Goal: Transaction & Acquisition: Purchase product/service

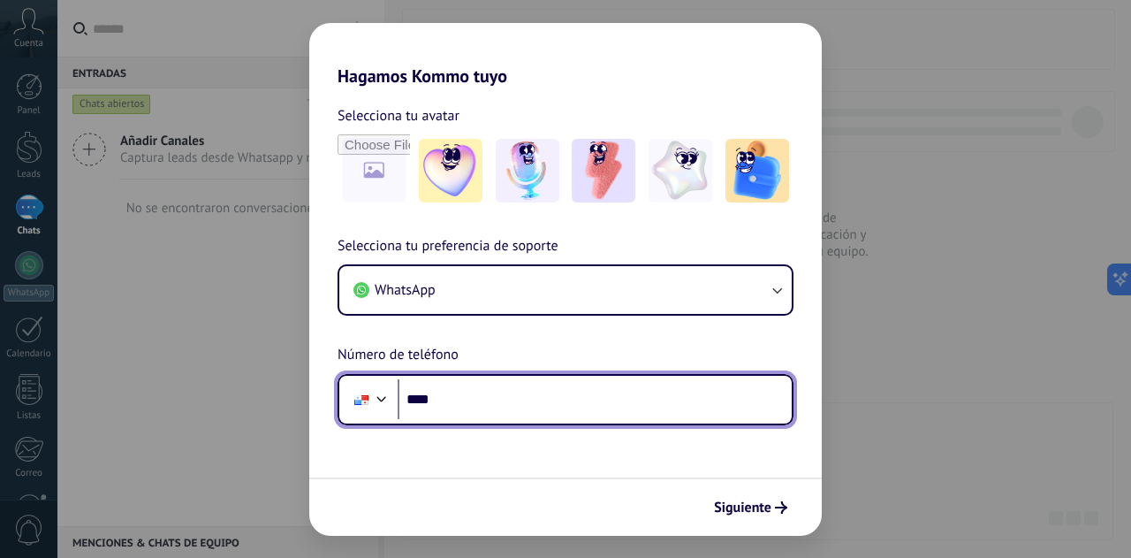
click at [491, 390] on input "****" at bounding box center [595, 399] width 394 height 41
type input "**********"
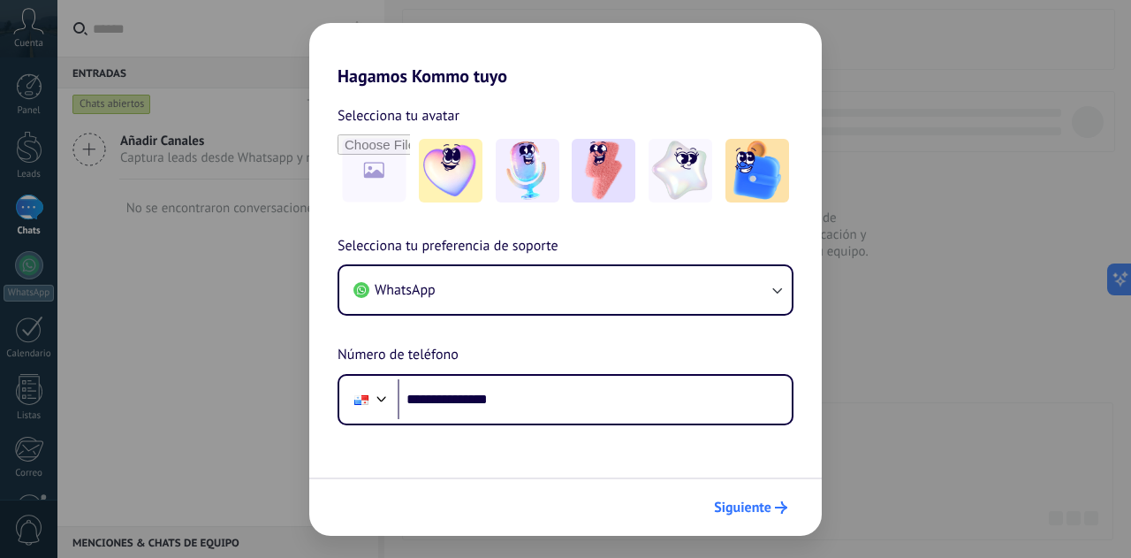
click at [748, 514] on span "Siguiente" at bounding box center [742, 507] width 57 height 12
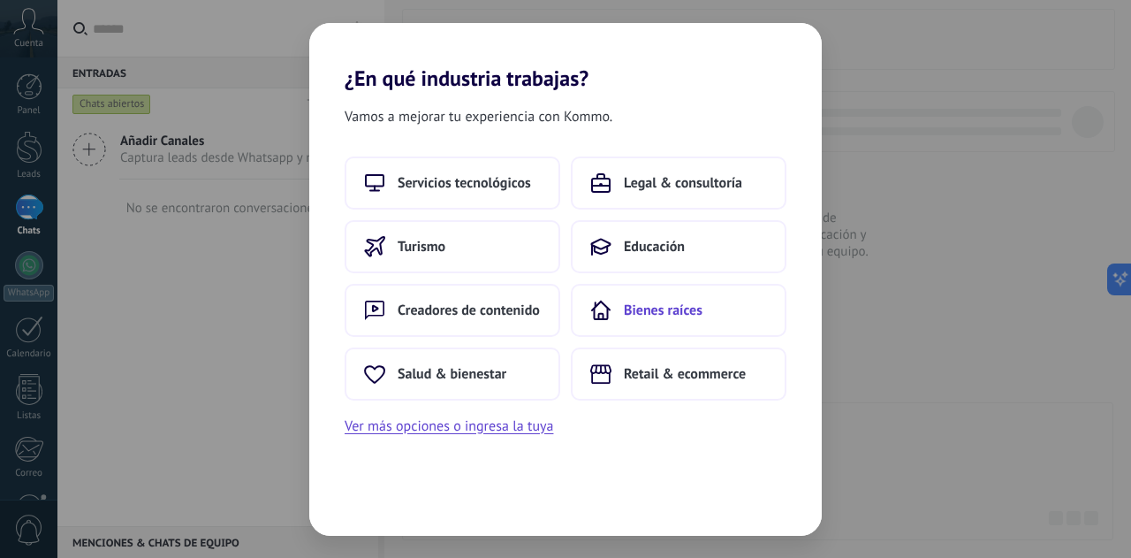
click at [681, 307] on span "Bienes raíces" at bounding box center [663, 310] width 79 height 18
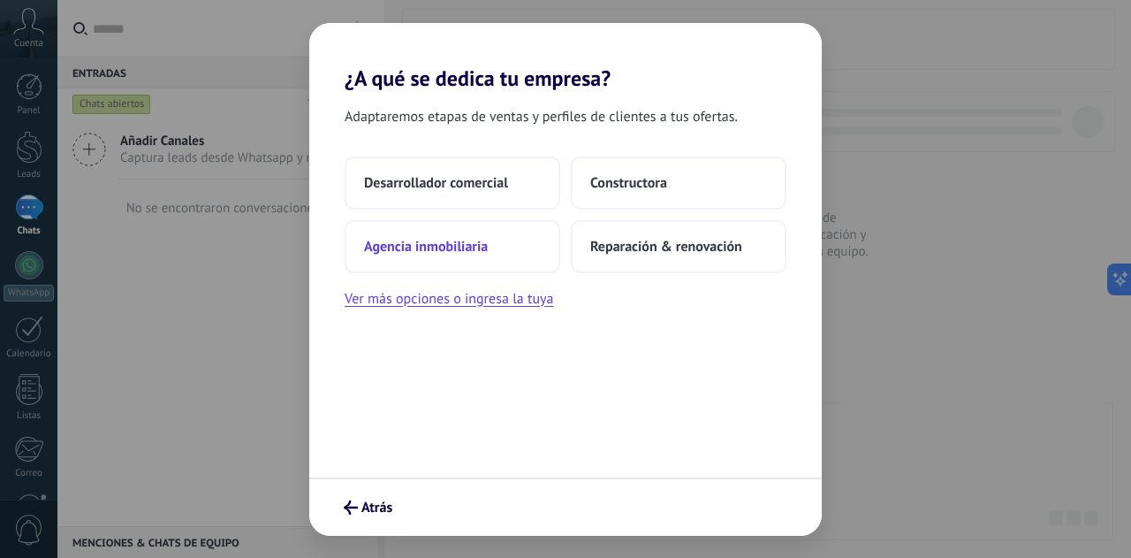
click at [436, 240] on span "Agencia inmobiliaria" at bounding box center [426, 247] width 124 height 18
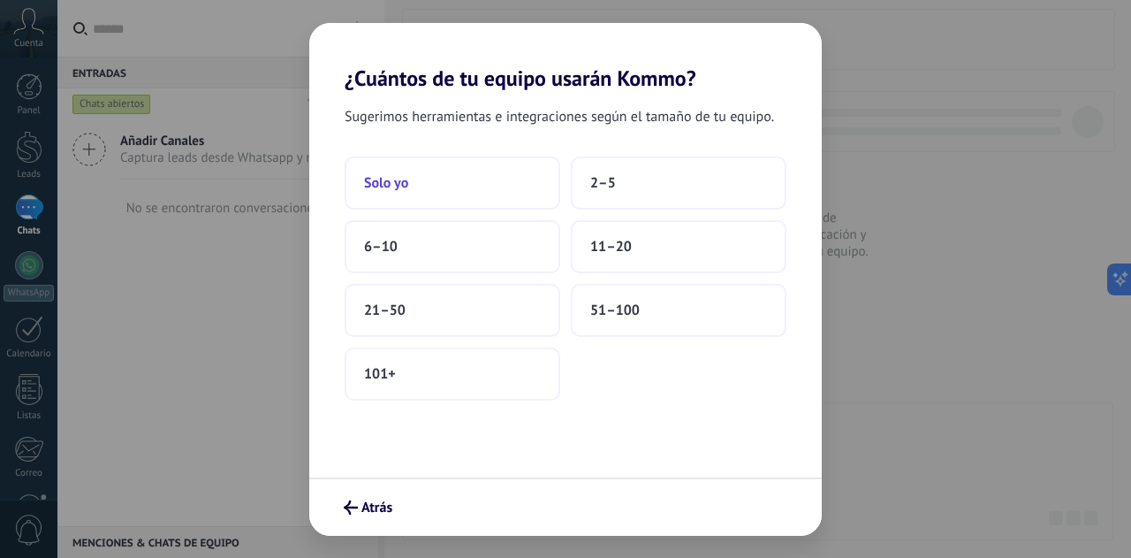
click at [450, 184] on button "Solo yo" at bounding box center [453, 182] width 216 height 53
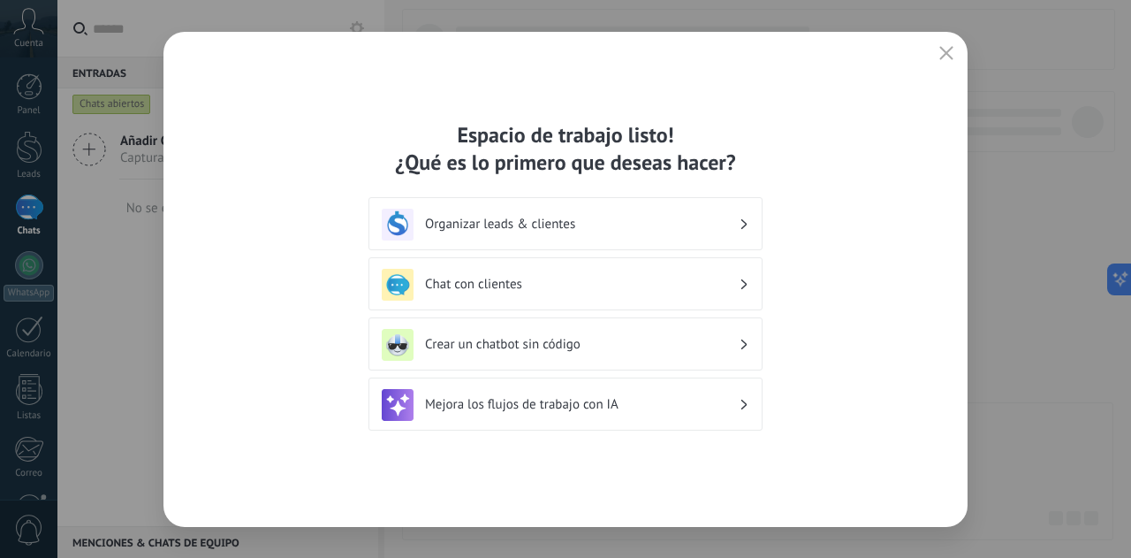
click at [946, 54] on icon "button" at bounding box center [947, 53] width 14 height 14
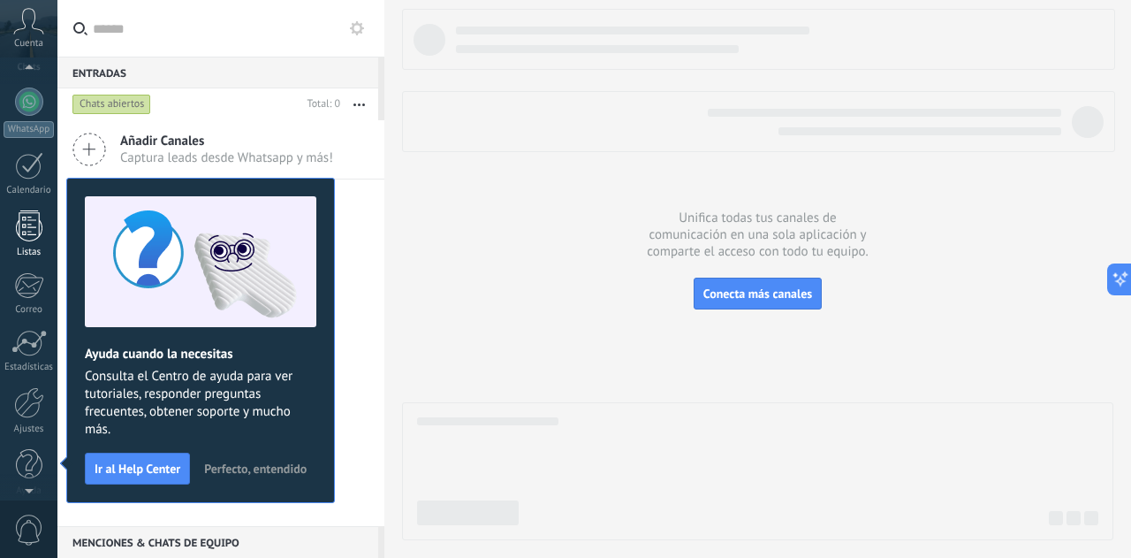
scroll to position [167, 0]
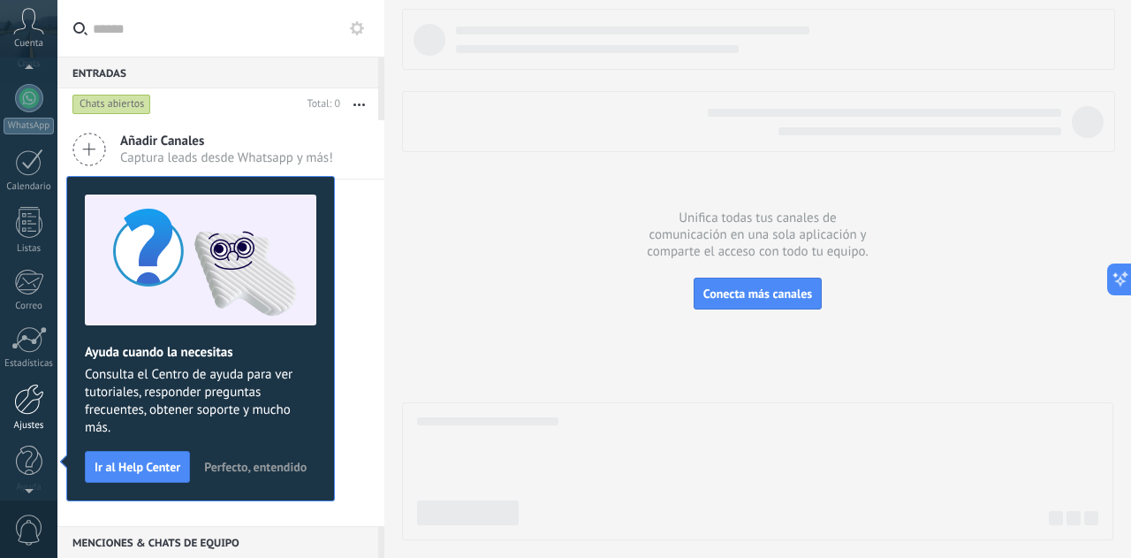
click at [27, 404] on div at bounding box center [29, 399] width 30 height 31
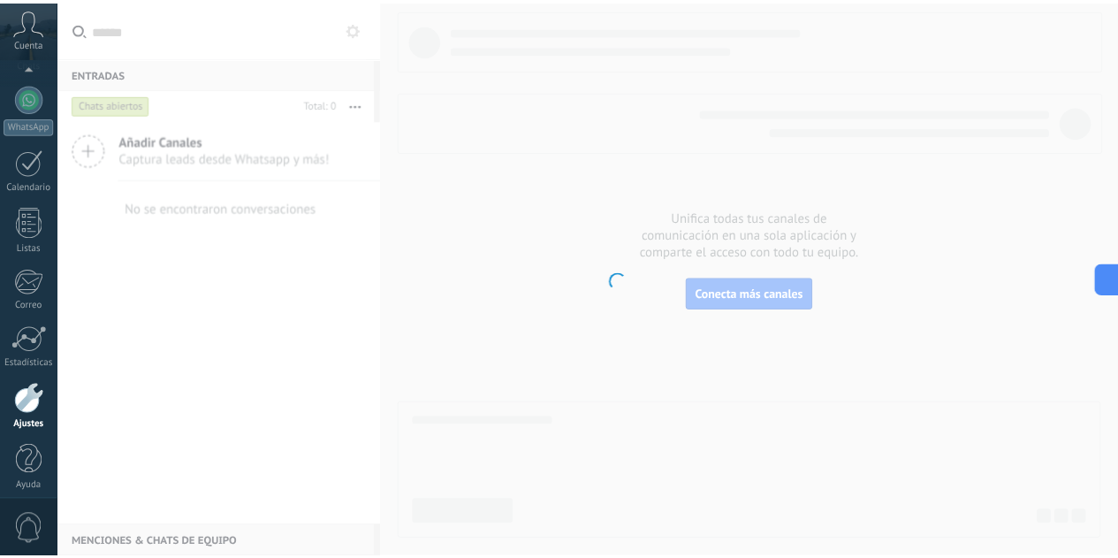
scroll to position [176, 0]
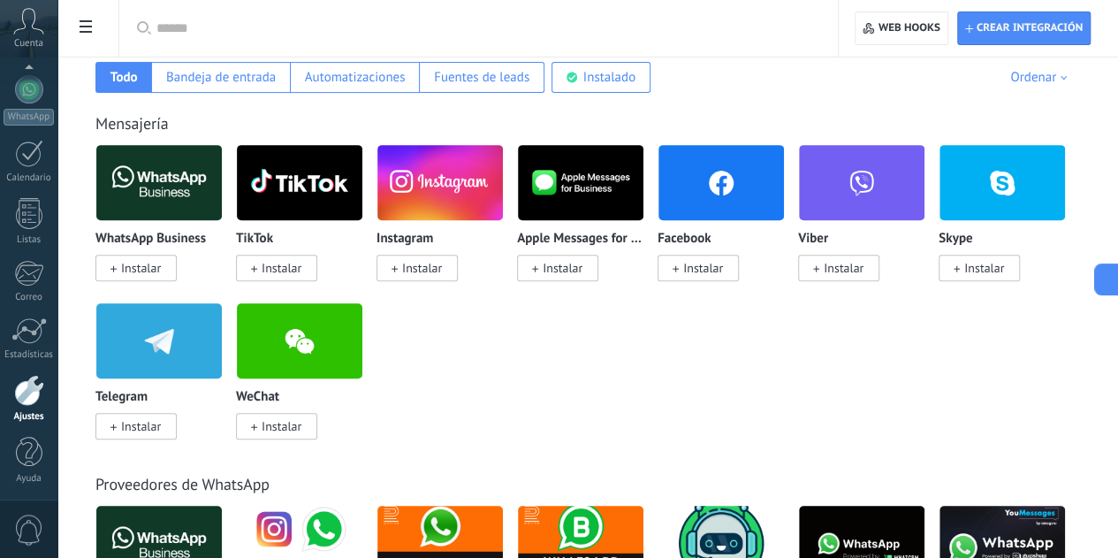
scroll to position [0, 0]
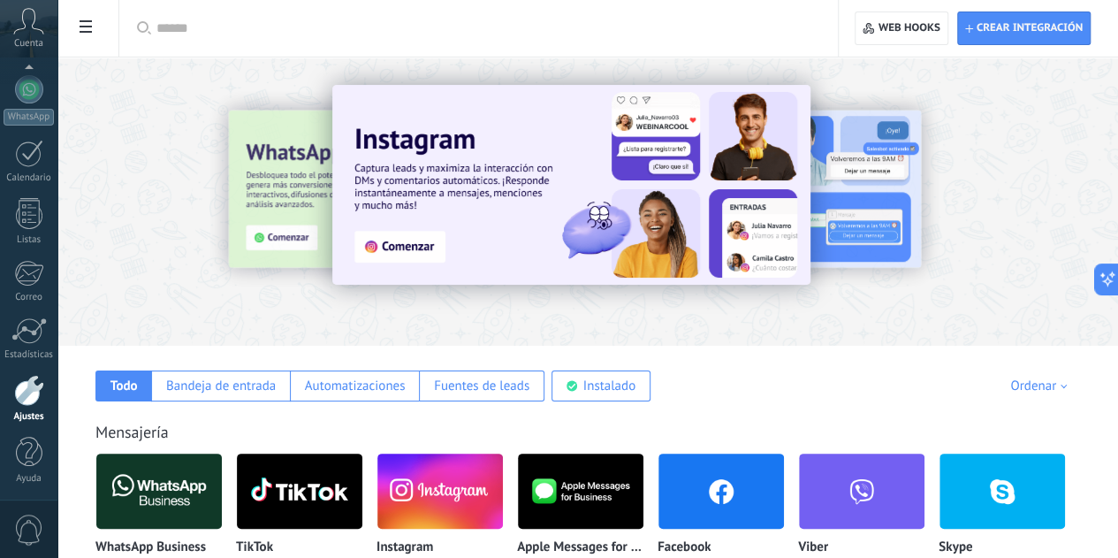
click at [445, 29] on input "text" at bounding box center [484, 28] width 657 height 19
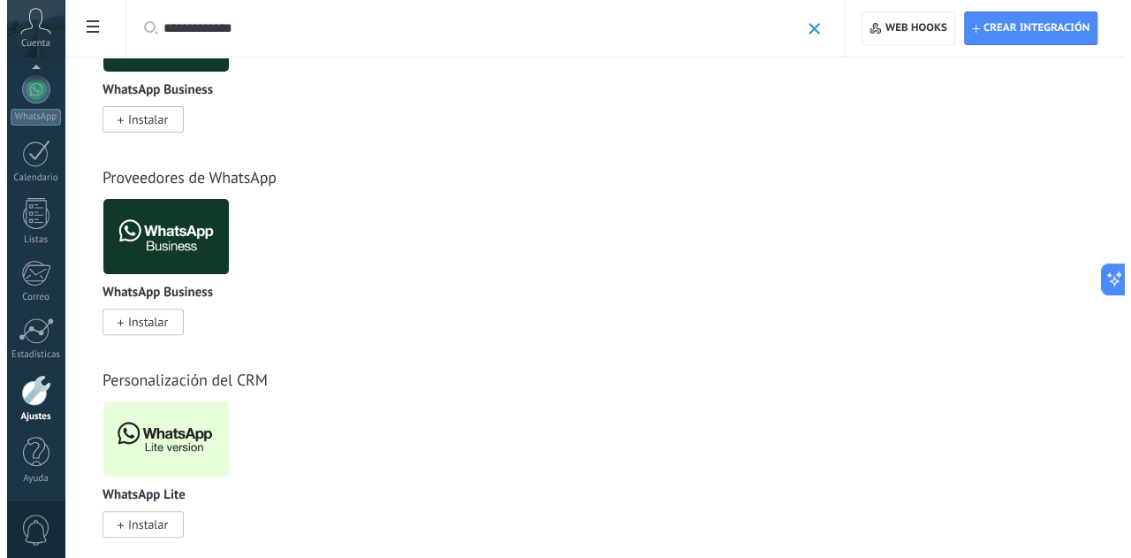
scroll to position [150, 0]
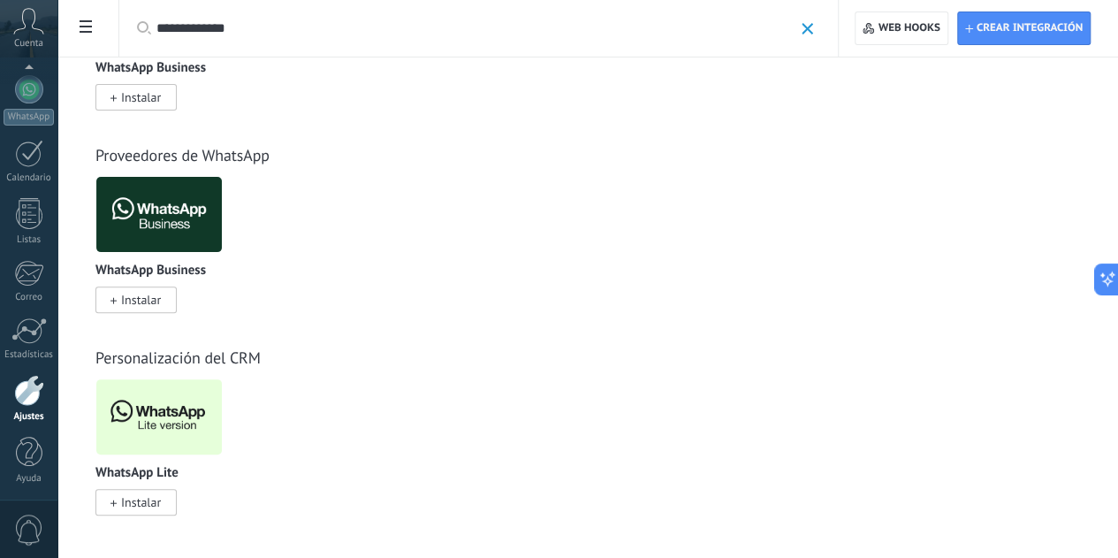
type input "**********"
click at [161, 506] on span "Instalar" at bounding box center [141, 502] width 40 height 16
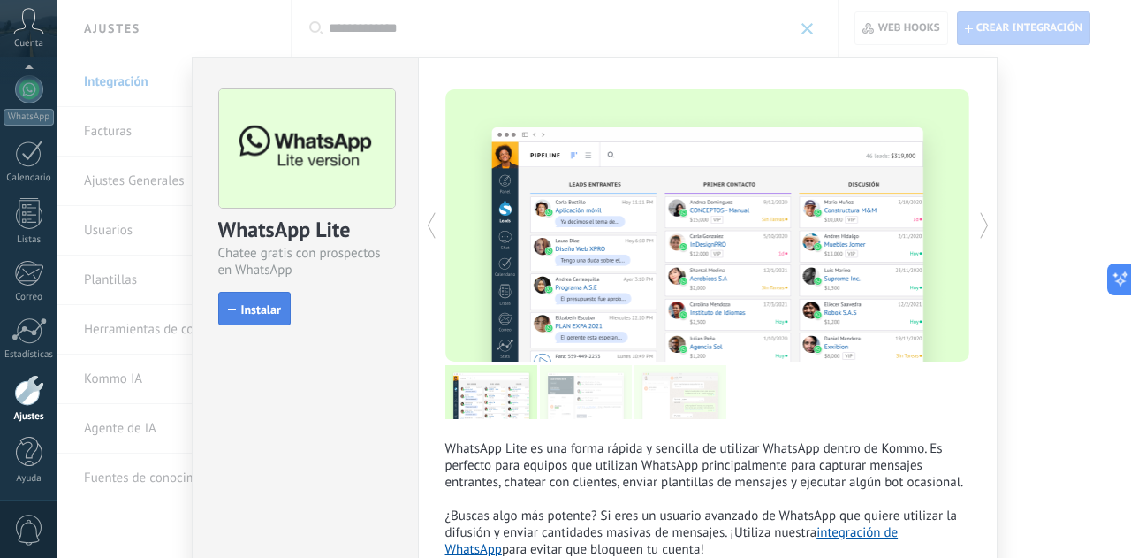
click at [250, 308] on span "Instalar" at bounding box center [261, 309] width 40 height 12
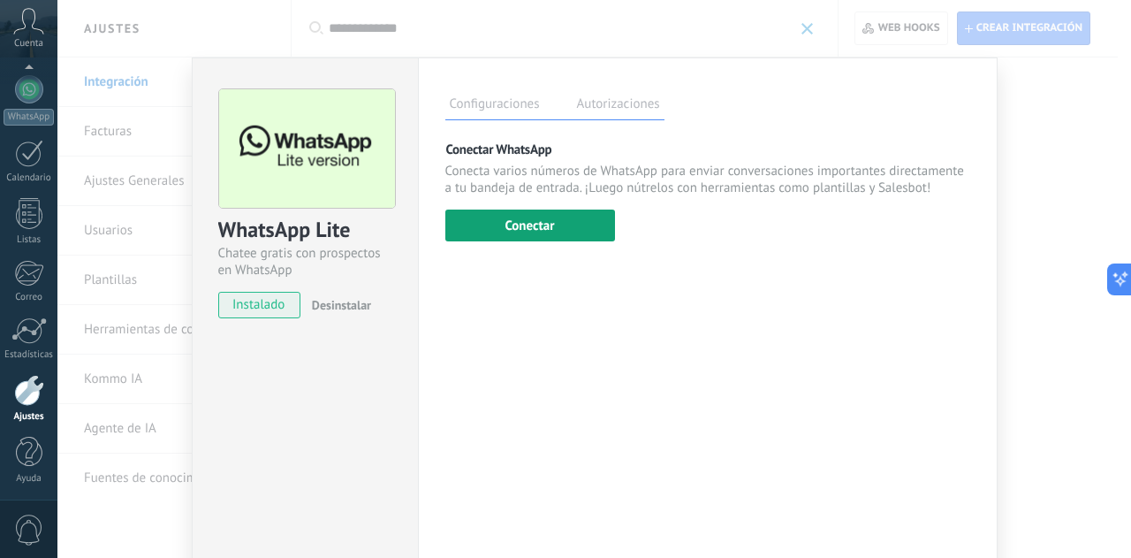
click at [539, 232] on button "Conectar" at bounding box center [530, 225] width 170 height 32
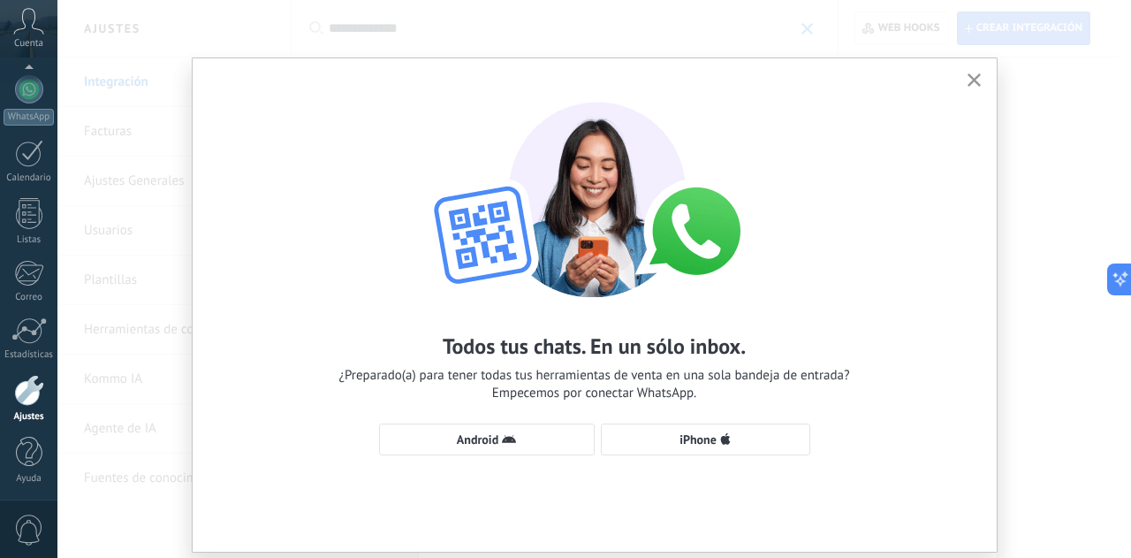
scroll to position [51, 0]
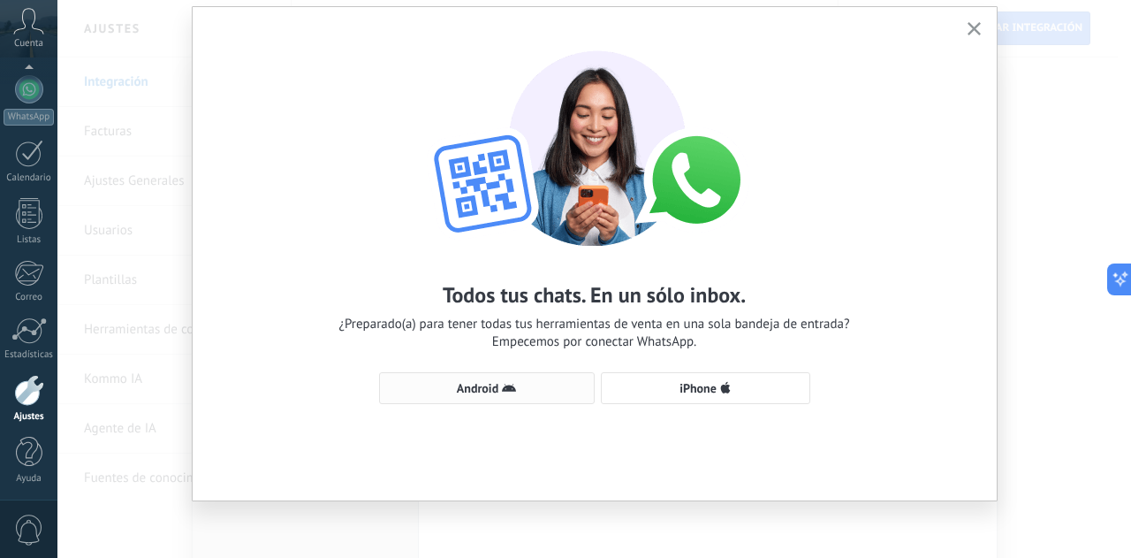
click at [458, 392] on span "Android" at bounding box center [478, 388] width 42 height 12
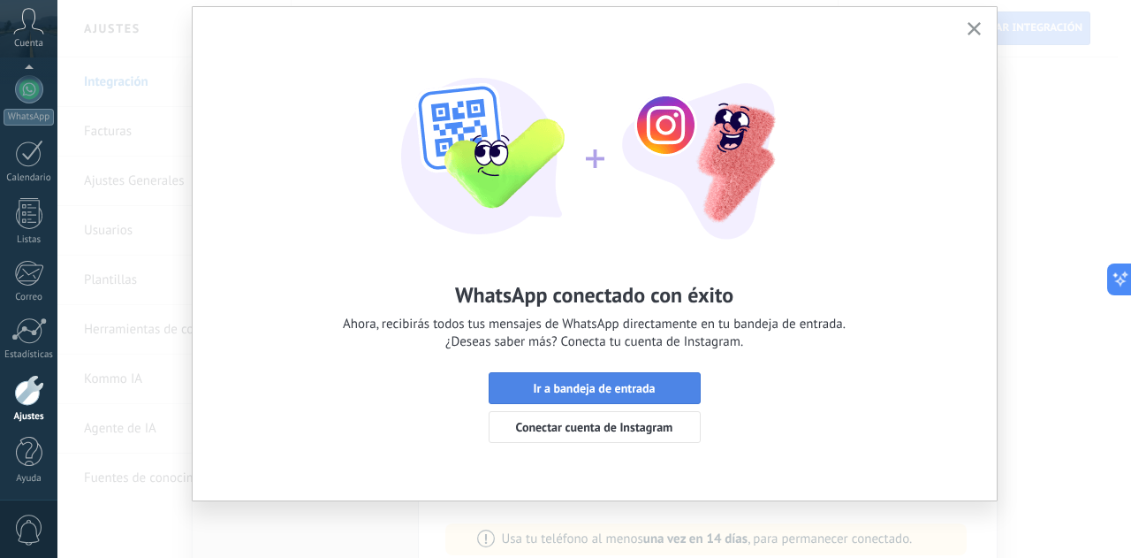
click at [619, 379] on button "Ir a bandeja de entrada" at bounding box center [595, 388] width 212 height 32
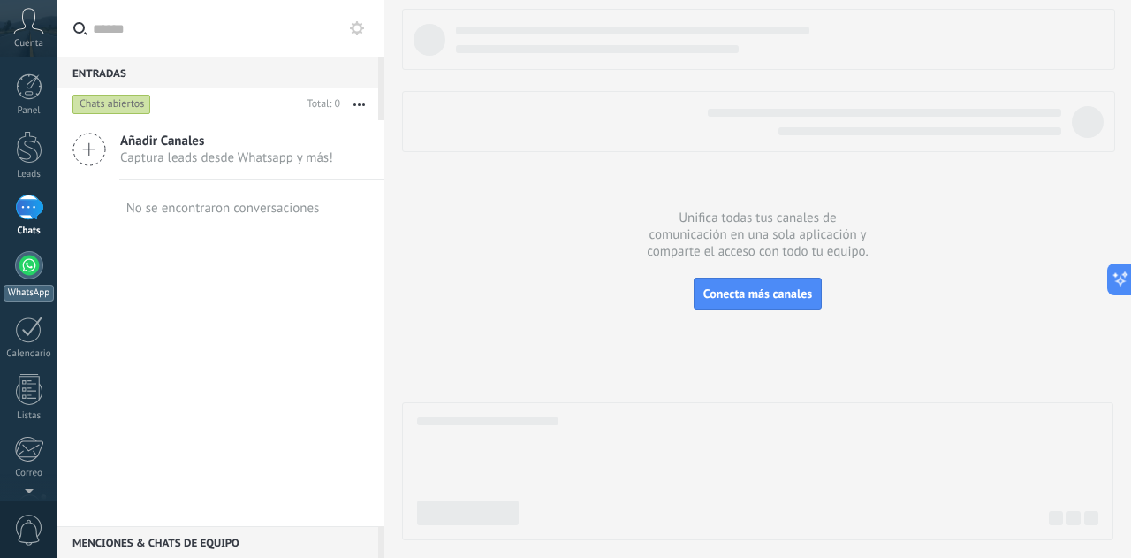
click at [32, 263] on div at bounding box center [29, 265] width 28 height 28
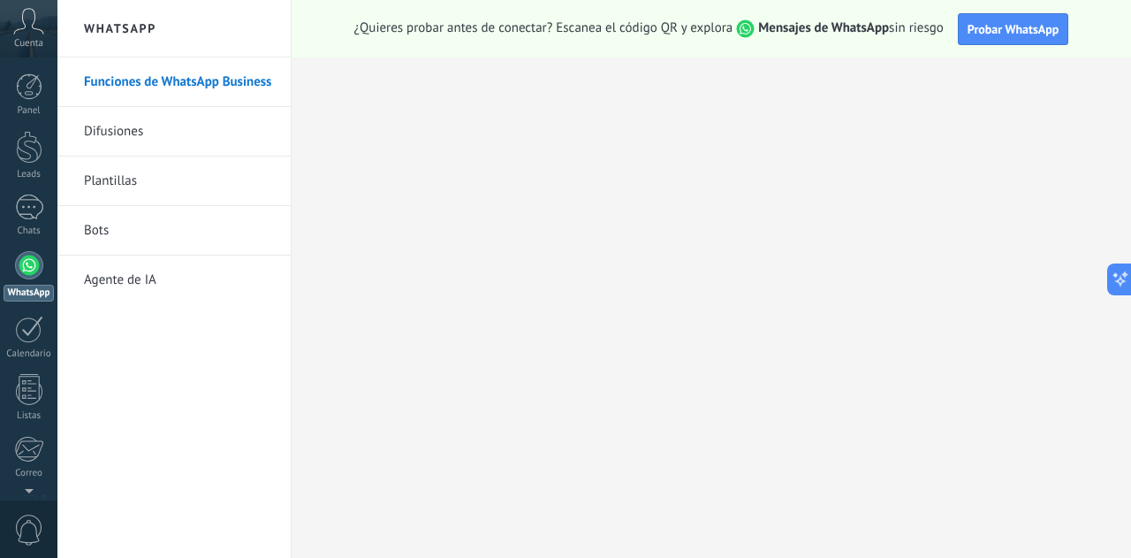
click at [41, 41] on span "Cuenta" at bounding box center [28, 43] width 29 height 11
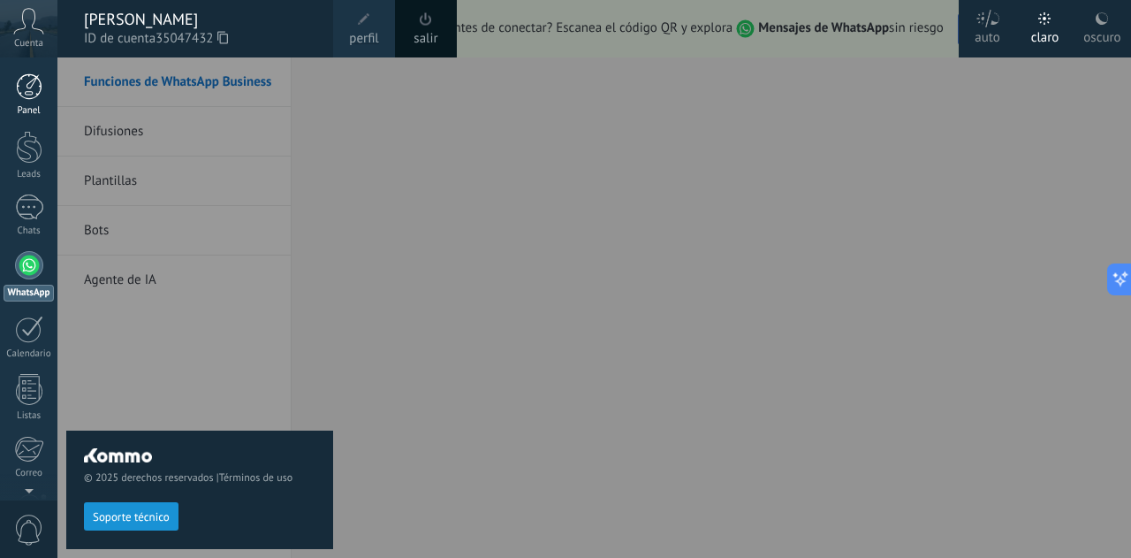
click at [42, 103] on link "Panel" at bounding box center [28, 94] width 57 height 43
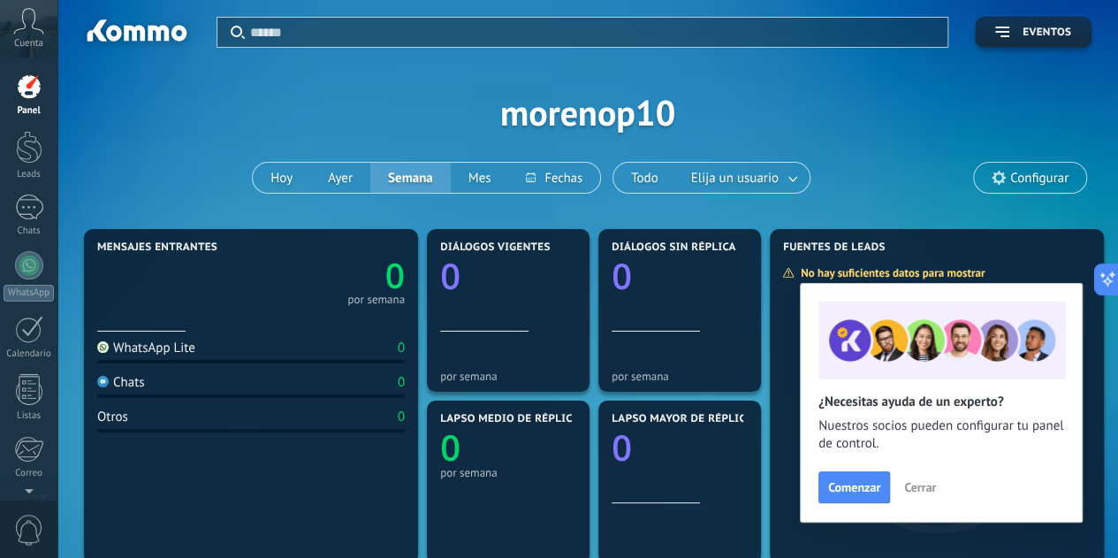
click at [34, 34] on icon at bounding box center [28, 21] width 31 height 27
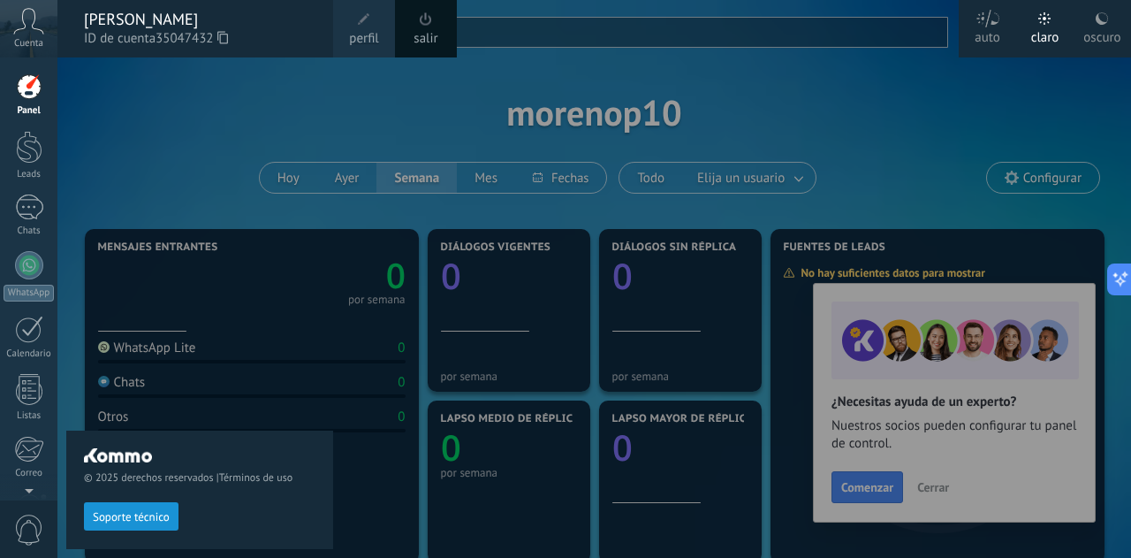
click at [18, 92] on div at bounding box center [29, 86] width 27 height 27
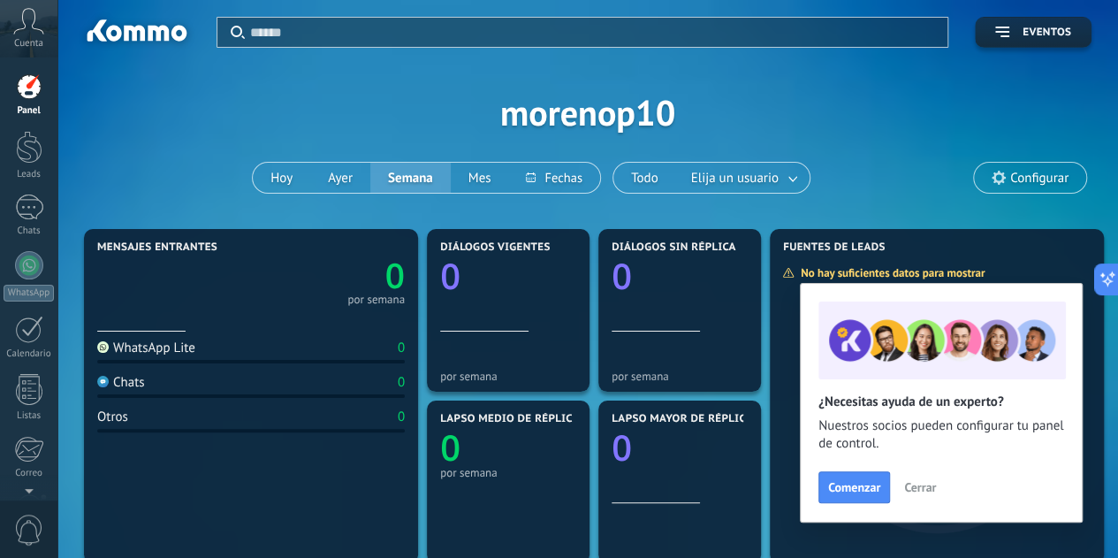
click at [28, 25] on icon at bounding box center [28, 21] width 31 height 27
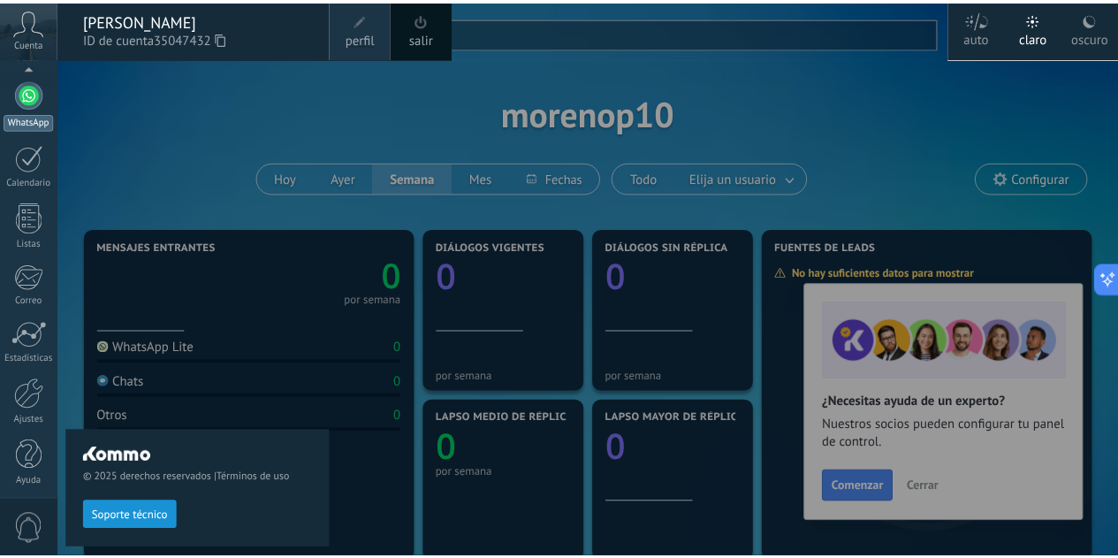
scroll to position [176, 0]
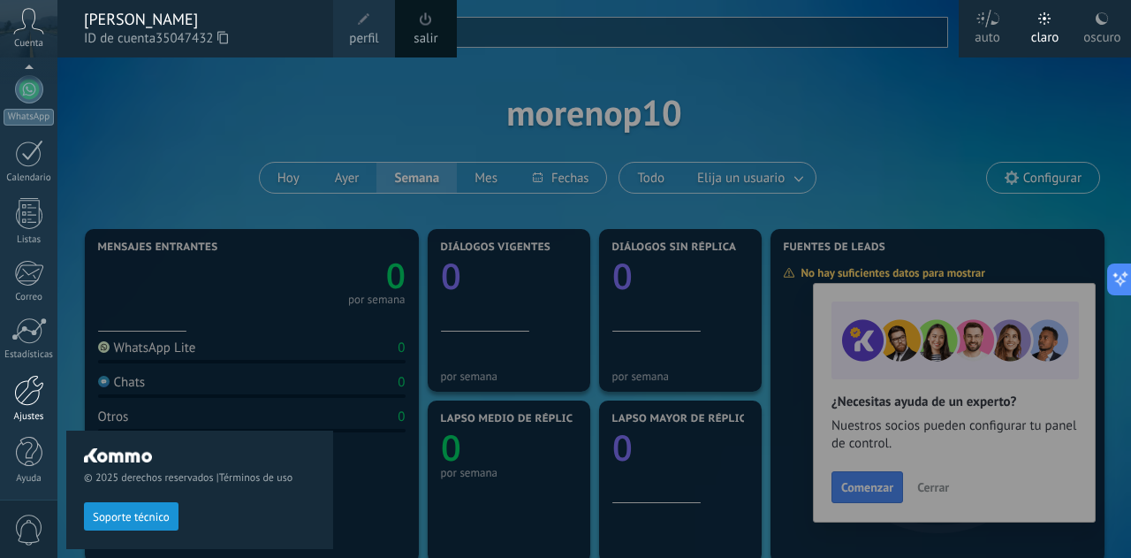
click at [29, 388] on div at bounding box center [29, 390] width 30 height 31
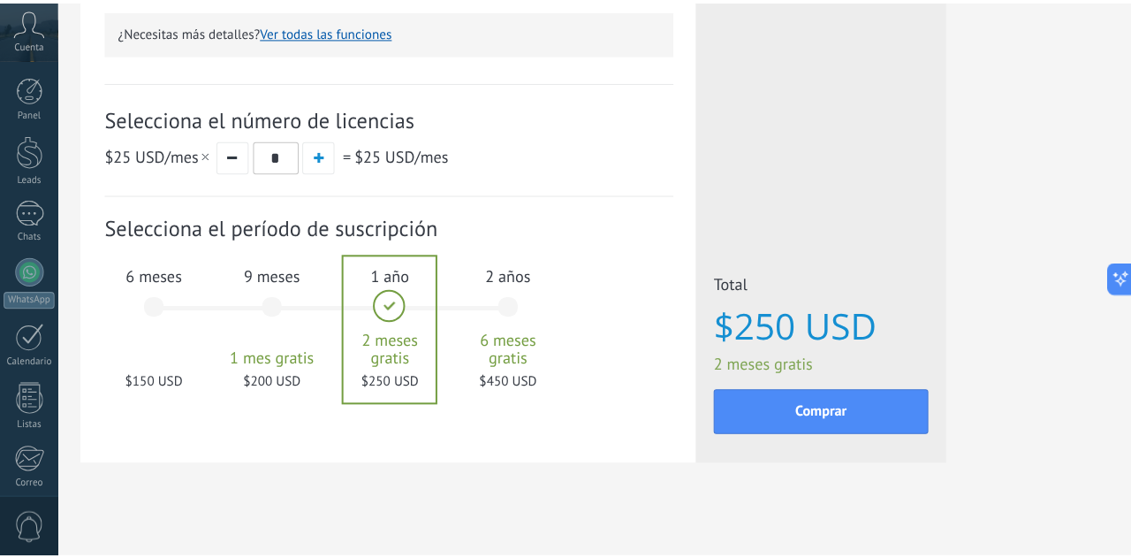
scroll to position [589, 0]
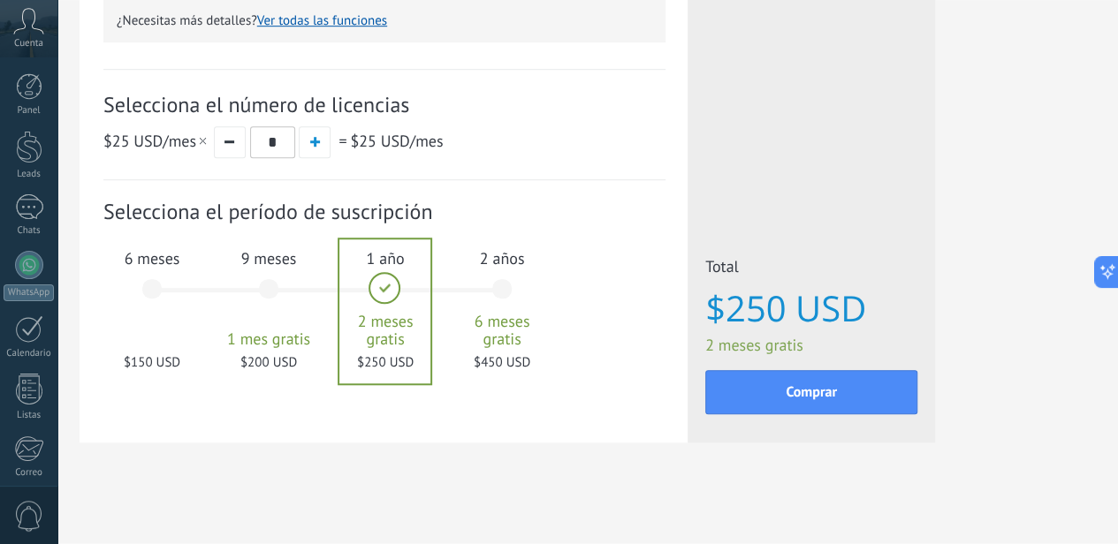
click at [200, 303] on div "6 meses $150 USD" at bounding box center [151, 297] width 95 height 125
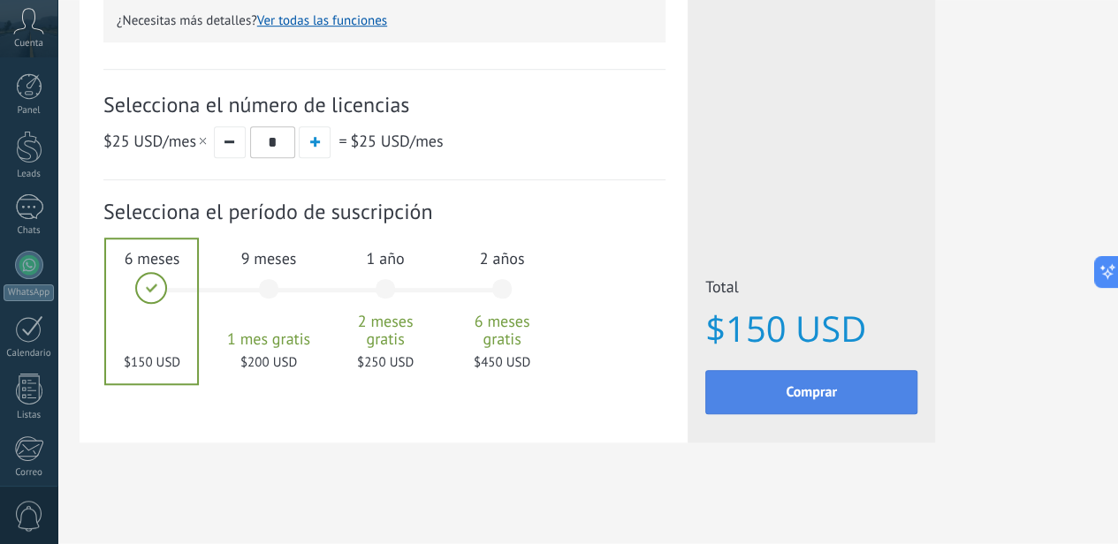
click at [917, 404] on button "Comprar" at bounding box center [811, 392] width 212 height 44
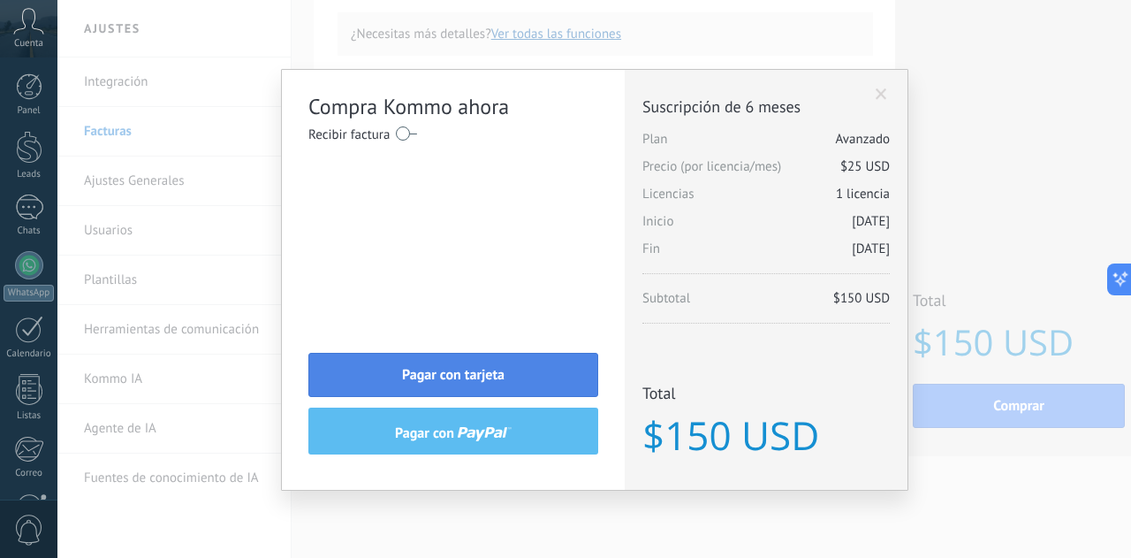
click at [447, 377] on span "Pagar con tarjeta" at bounding box center [453, 375] width 103 height 12
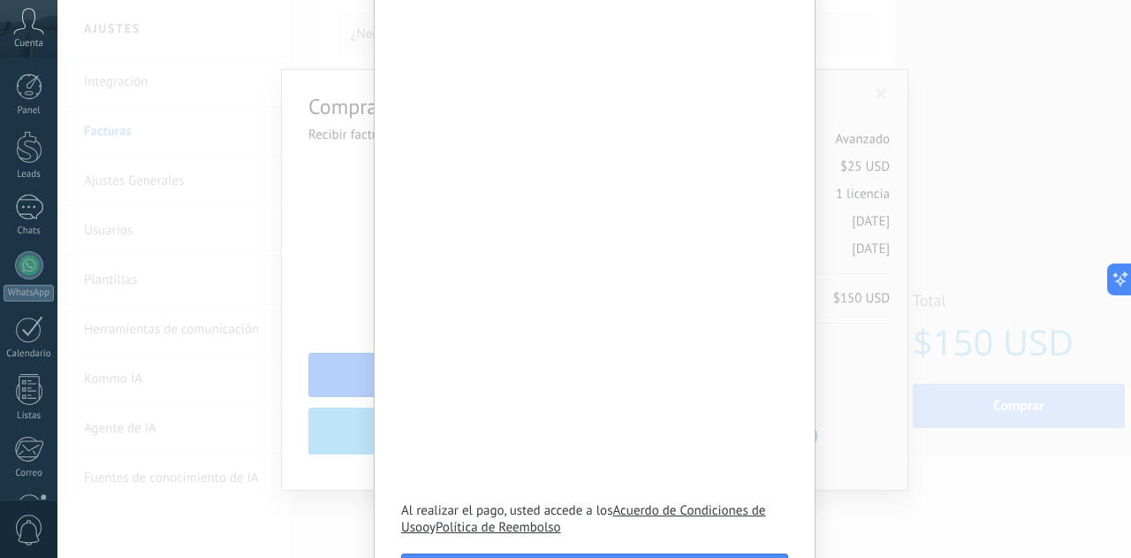
scroll to position [276, 0]
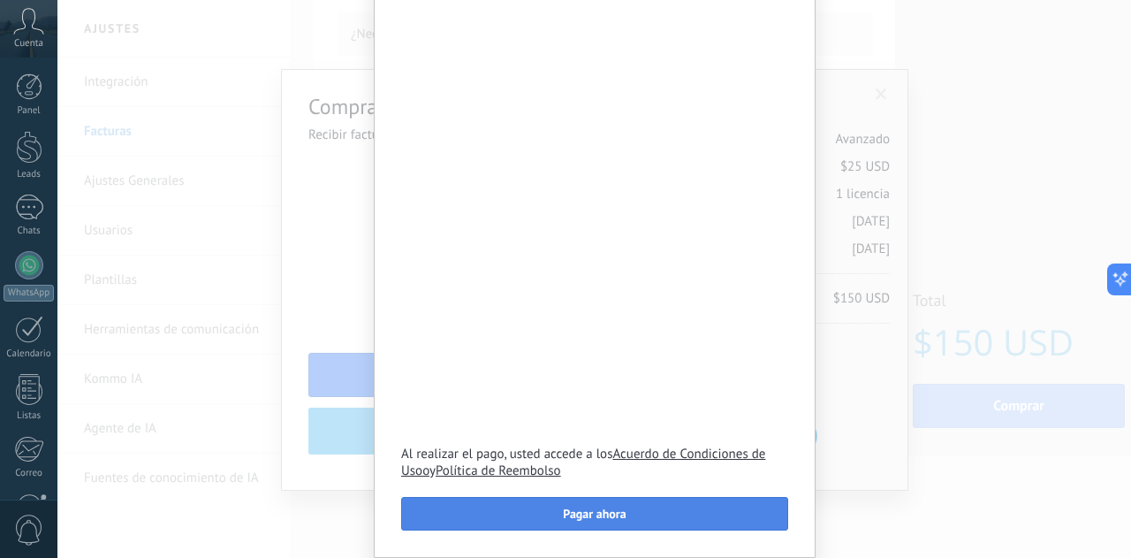
click at [630, 522] on button "Pagar ahora" at bounding box center [594, 514] width 387 height 34
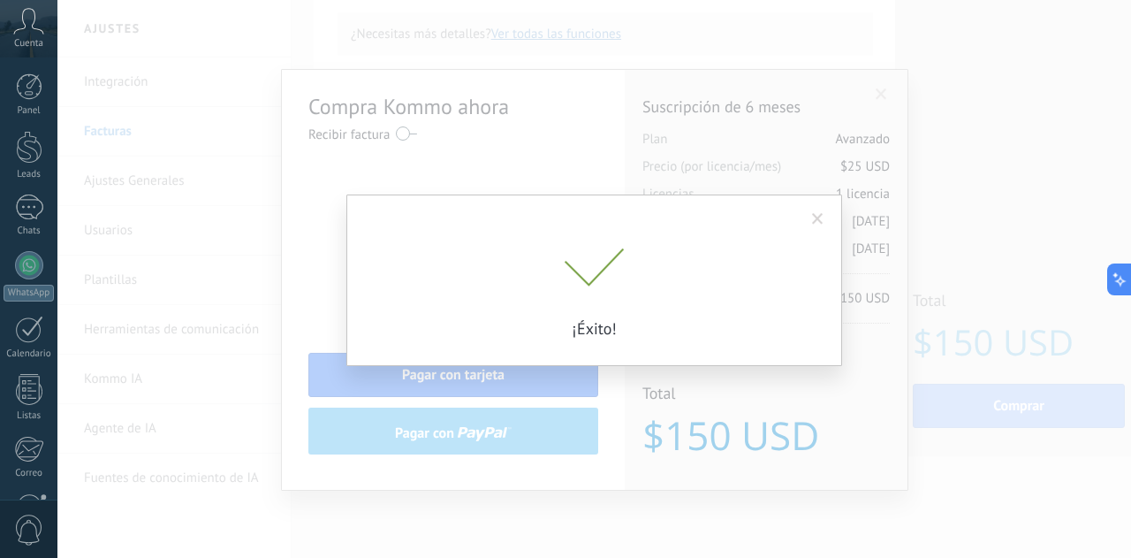
scroll to position [0, 0]
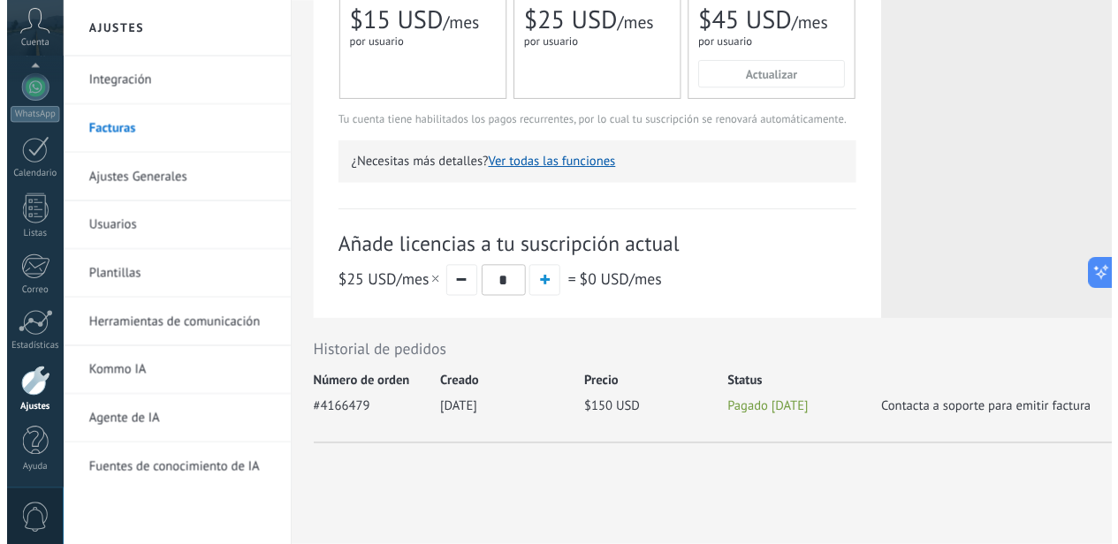
scroll to position [189, 0]
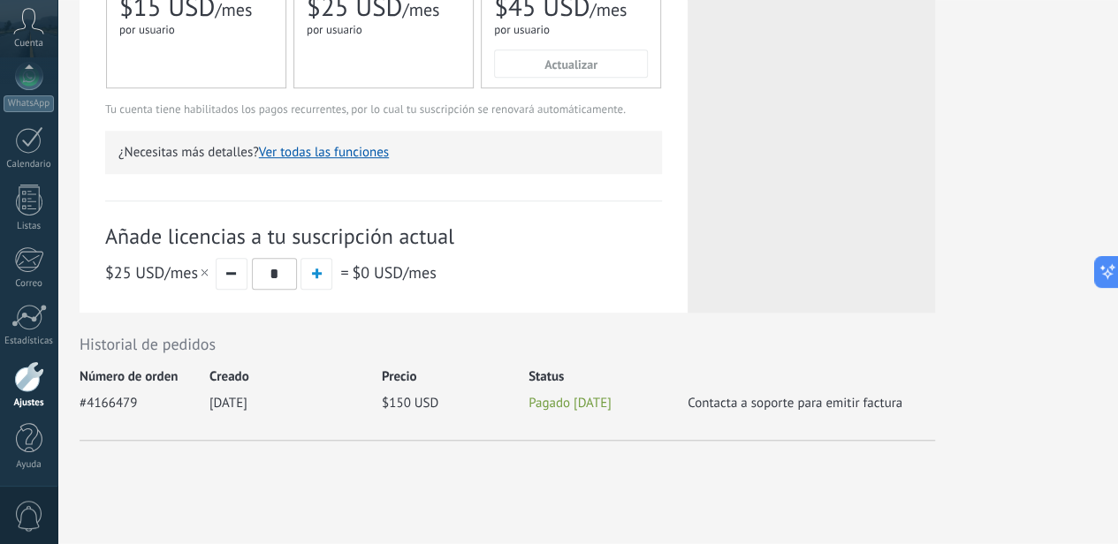
click at [34, 393] on link "Ajustes" at bounding box center [28, 386] width 57 height 48
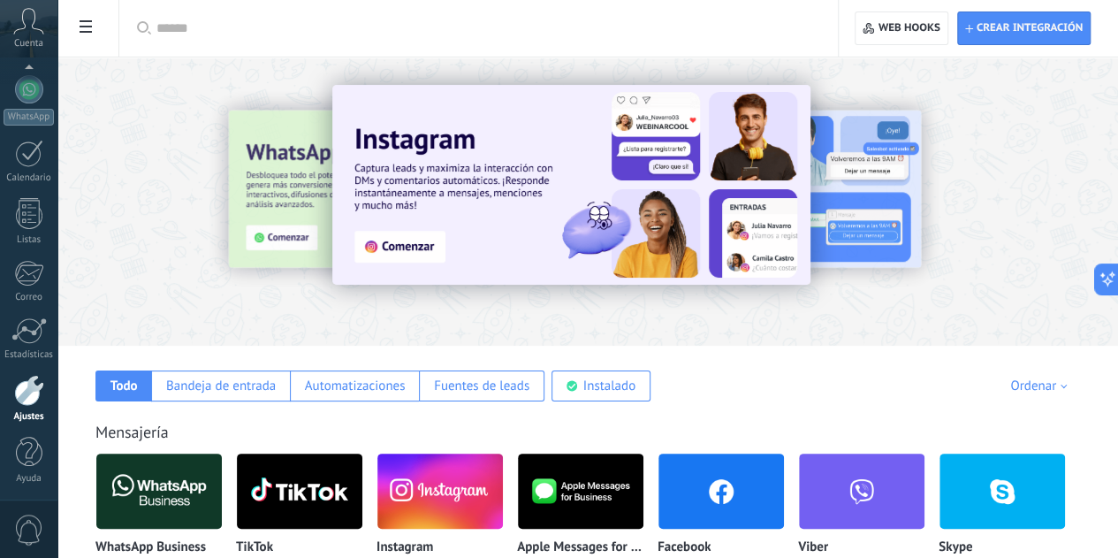
click at [32, 24] on icon at bounding box center [28, 21] width 31 height 27
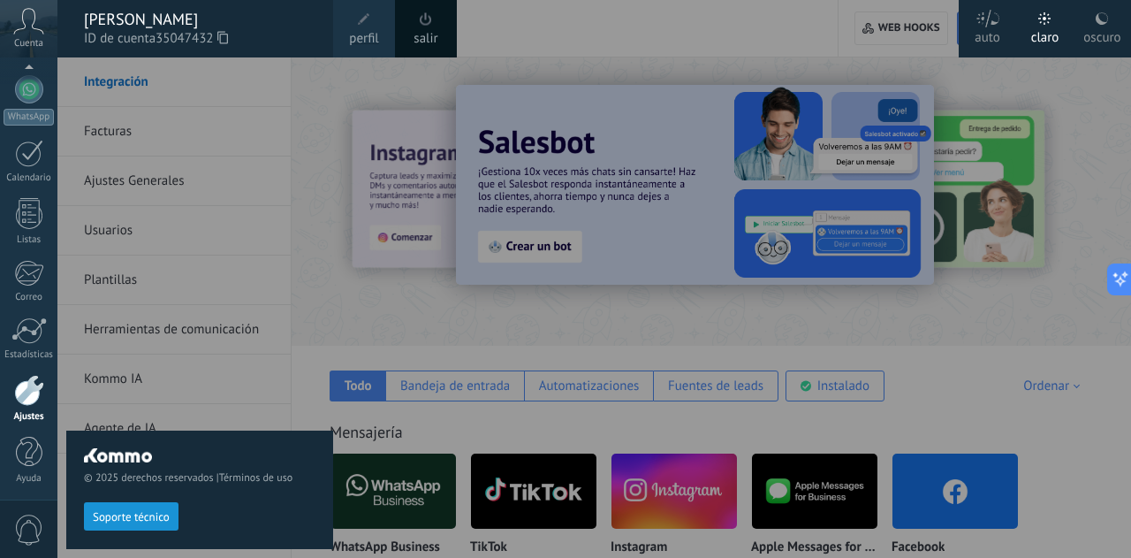
click at [366, 31] on span "perfil" at bounding box center [363, 38] width 29 height 19
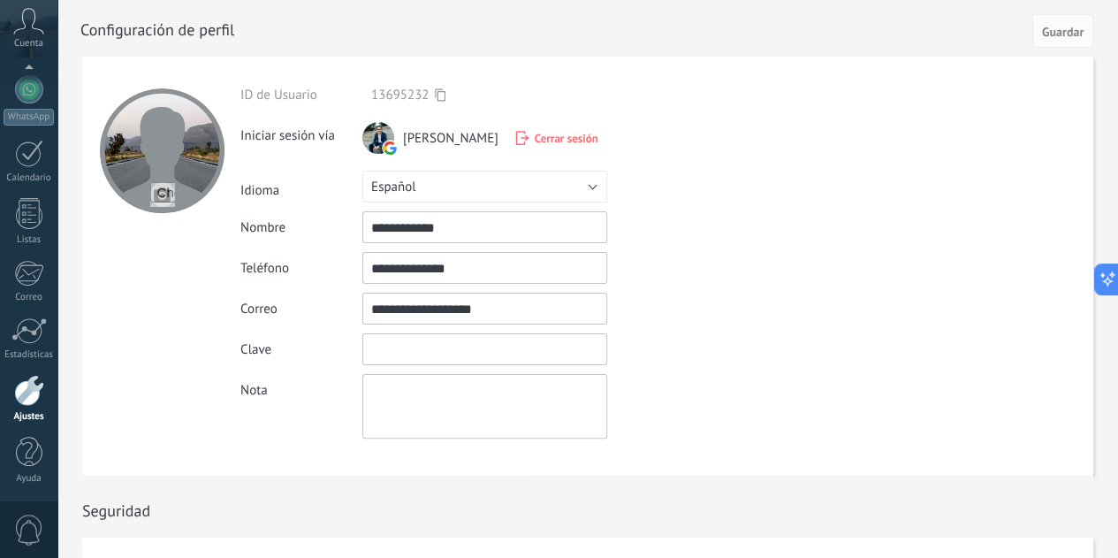
click at [440, 349] on input "textbox" at bounding box center [484, 349] width 245 height 32
click at [801, 350] on div "Clave" at bounding box center [525, 349] width 571 height 32
click at [442, 351] on input "textbox" at bounding box center [484, 349] width 245 height 32
click at [692, 335] on div "Clave" at bounding box center [525, 349] width 571 height 32
